Goal: Complete application form

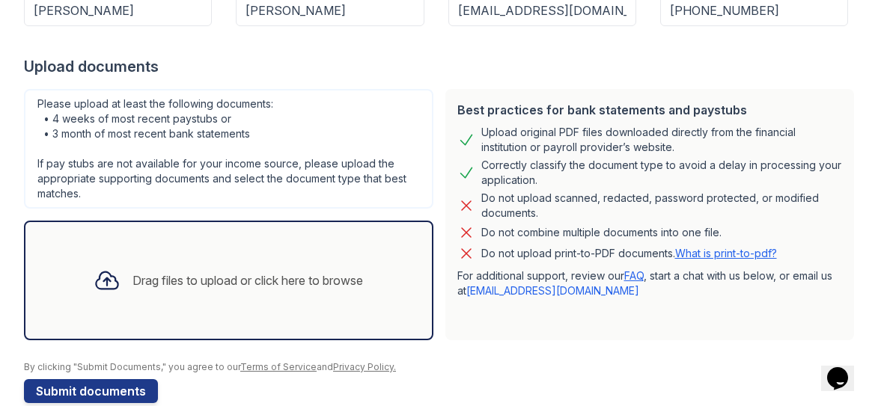
scroll to position [274, 0]
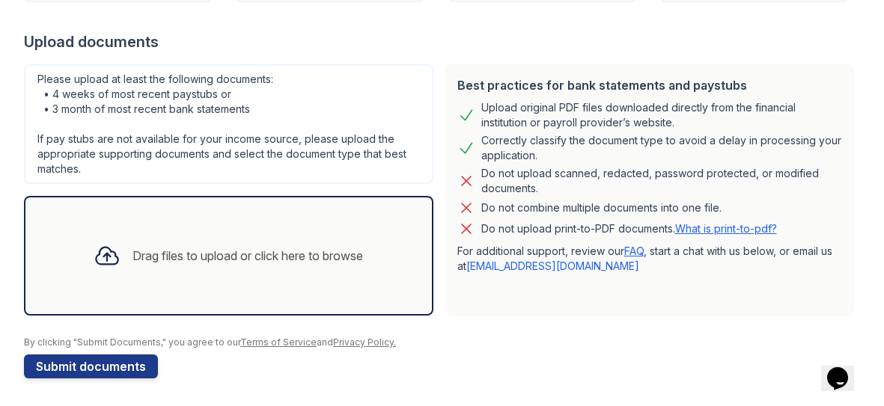
click at [203, 271] on div "Drag files to upload or click here to browse" at bounding box center [228, 256] width 293 height 51
click at [371, 255] on div "Drag files to upload or click here to browse" at bounding box center [228, 256] width 293 height 51
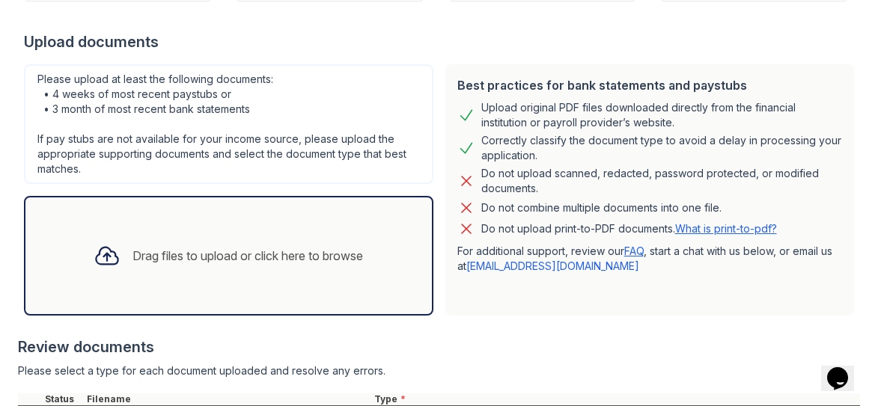
click at [174, 266] on div "Drag files to upload or click here to browse" at bounding box center [228, 256] width 293 height 51
click at [126, 275] on div "Drag files to upload or click here to browse" at bounding box center [228, 256] width 293 height 51
click at [111, 216] on div "Drag files to upload or click here to browse" at bounding box center [228, 256] width 409 height 120
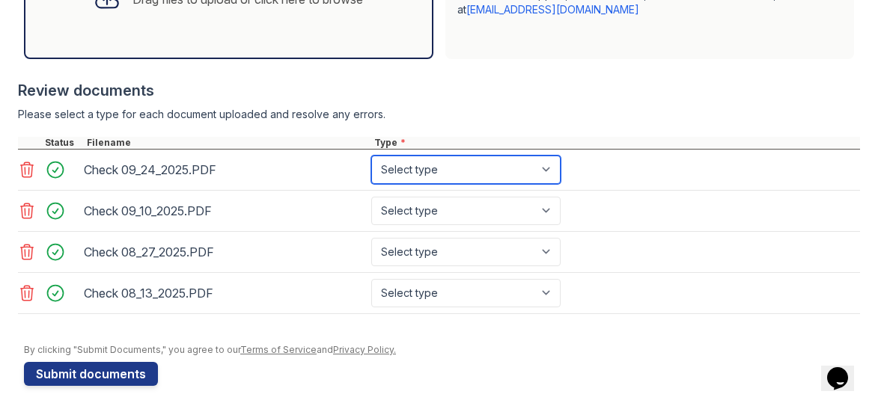
click at [435, 171] on select "Select type Paystub Bank Statement Offer Letter Tax Documents Benefit Award Let…" at bounding box center [465, 170] width 189 height 28
select select "paystub"
click at [371, 156] on select "Select type Paystub Bank Statement Offer Letter Tax Documents Benefit Award Let…" at bounding box center [465, 170] width 189 height 28
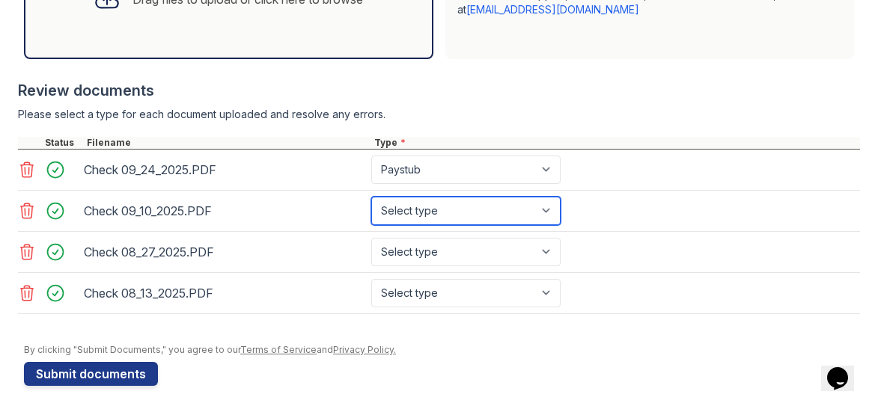
click at [437, 204] on select "Select type Paystub Bank Statement Offer Letter Tax Documents Benefit Award Let…" at bounding box center [465, 211] width 189 height 28
select select "paystub"
click at [371, 197] on select "Select type Paystub Bank Statement Offer Letter Tax Documents Benefit Award Let…" at bounding box center [465, 211] width 189 height 28
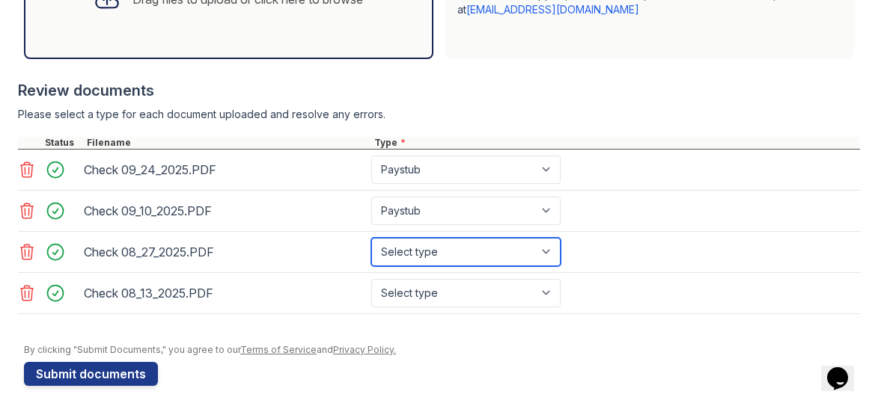
click at [434, 245] on select "Select type Paystub Bank Statement Offer Letter Tax Documents Benefit Award Let…" at bounding box center [465, 252] width 189 height 28
select select "paystub"
click at [371, 238] on select "Select type Paystub Bank Statement Offer Letter Tax Documents Benefit Award Let…" at bounding box center [465, 252] width 189 height 28
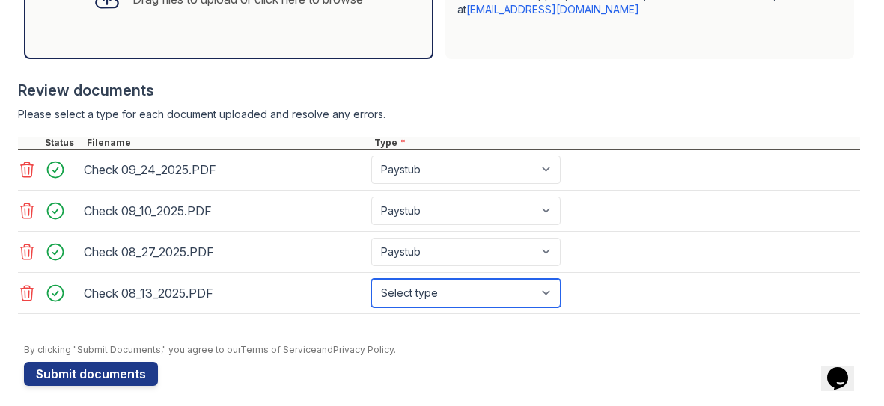
click at [428, 290] on select "Select type Paystub Bank Statement Offer Letter Tax Documents Benefit Award Let…" at bounding box center [465, 293] width 189 height 28
select select "paystub"
click at [371, 279] on select "Select type Paystub Bank Statement Offer Letter Tax Documents Benefit Award Let…" at bounding box center [465, 293] width 189 height 28
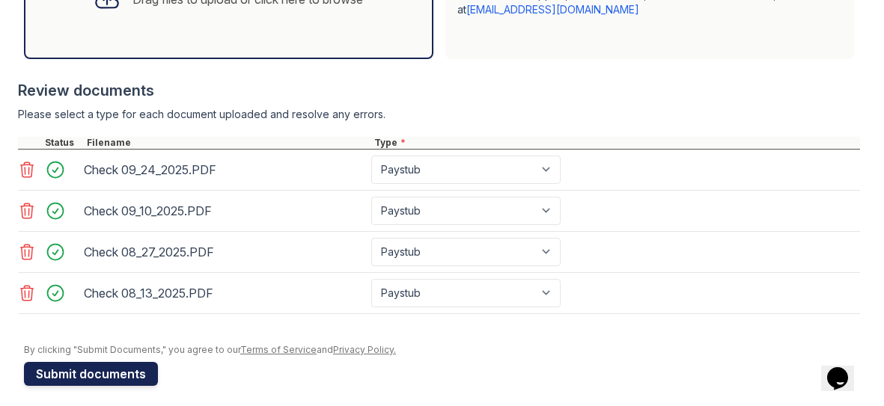
click at [147, 362] on button "Submit documents" at bounding box center [91, 374] width 134 height 24
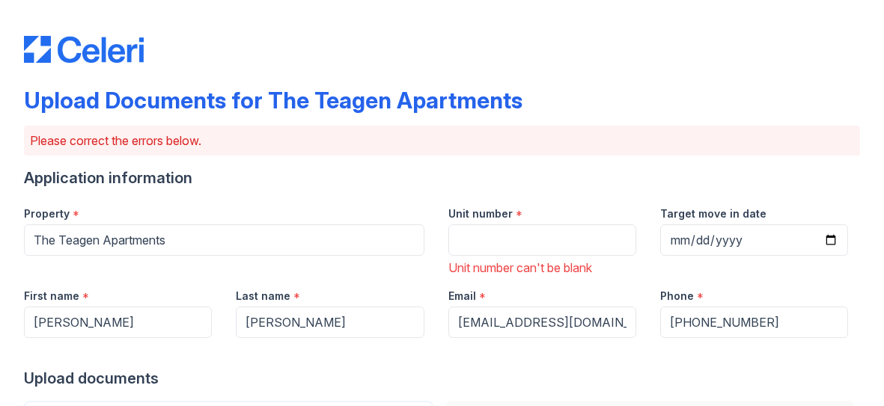
scroll to position [56, 0]
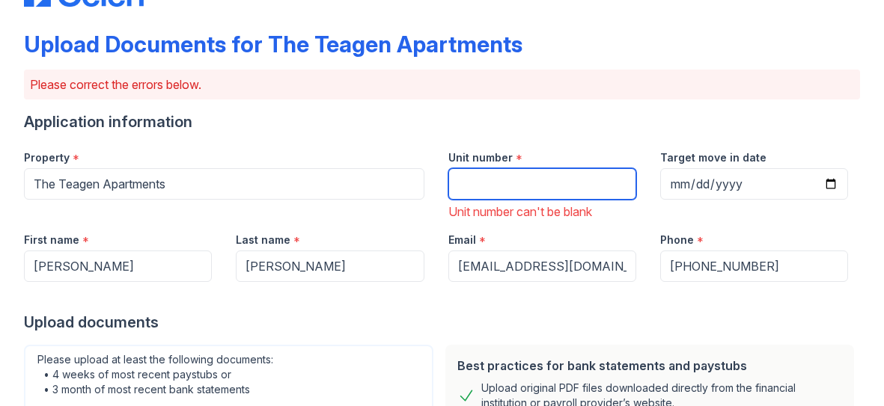
click at [521, 192] on input "Unit number" at bounding box center [542, 183] width 188 height 31
type input "236"
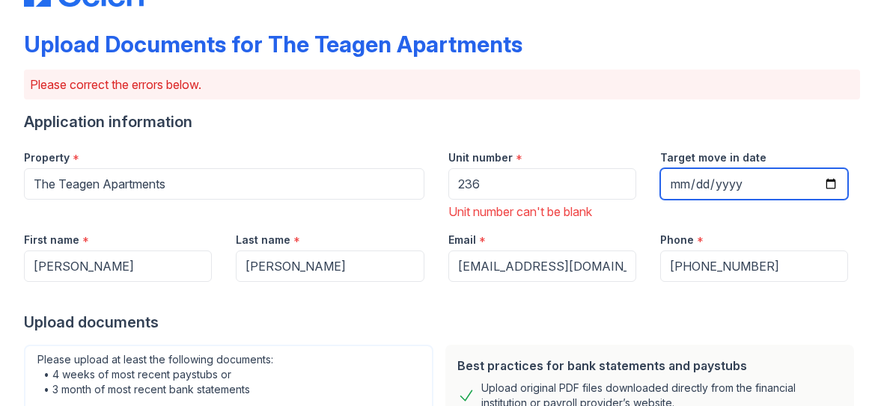
click at [714, 182] on input "Target move in date" at bounding box center [754, 183] width 188 height 31
click at [836, 180] on input "Target move in date" at bounding box center [754, 183] width 188 height 31
type input "2025-10-17"
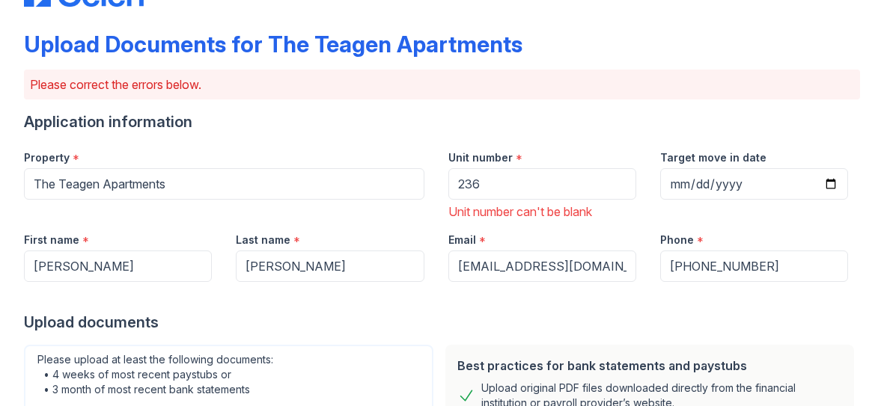
click at [608, 126] on div "Application information" at bounding box center [442, 122] width 836 height 21
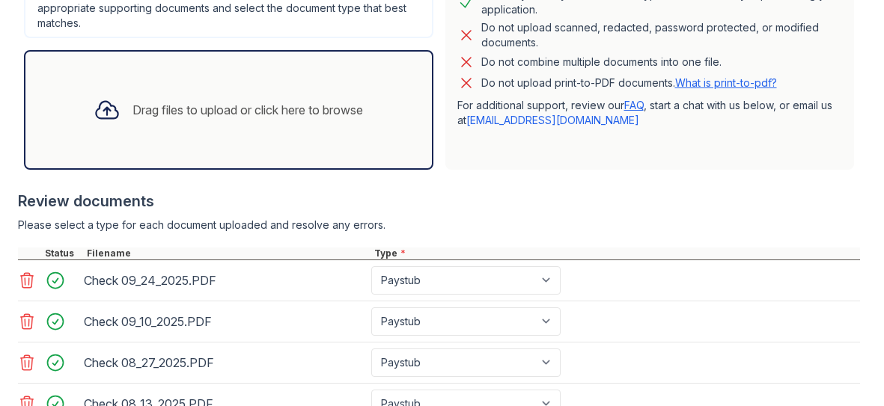
scroll to position [597, 0]
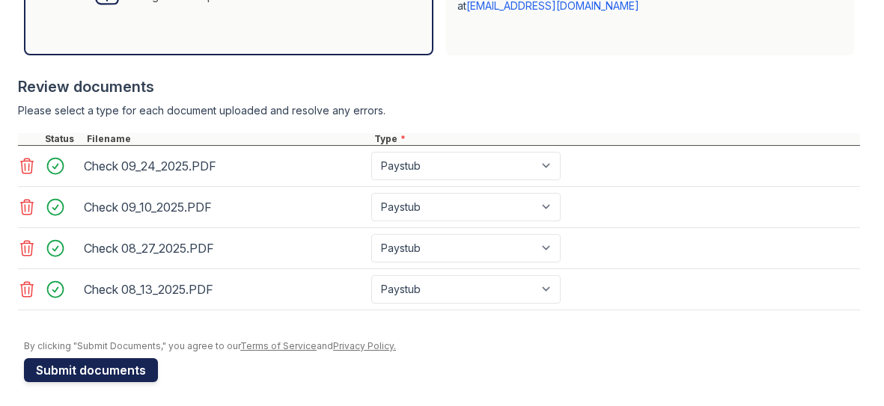
click at [132, 367] on button "Submit documents" at bounding box center [91, 371] width 134 height 24
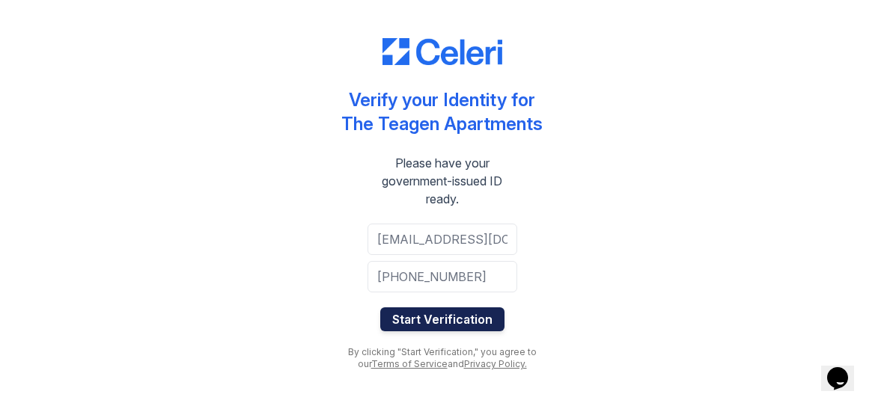
click at [450, 311] on button "Start Verification" at bounding box center [442, 320] width 124 height 24
